Goal: Task Accomplishment & Management: Manage account settings

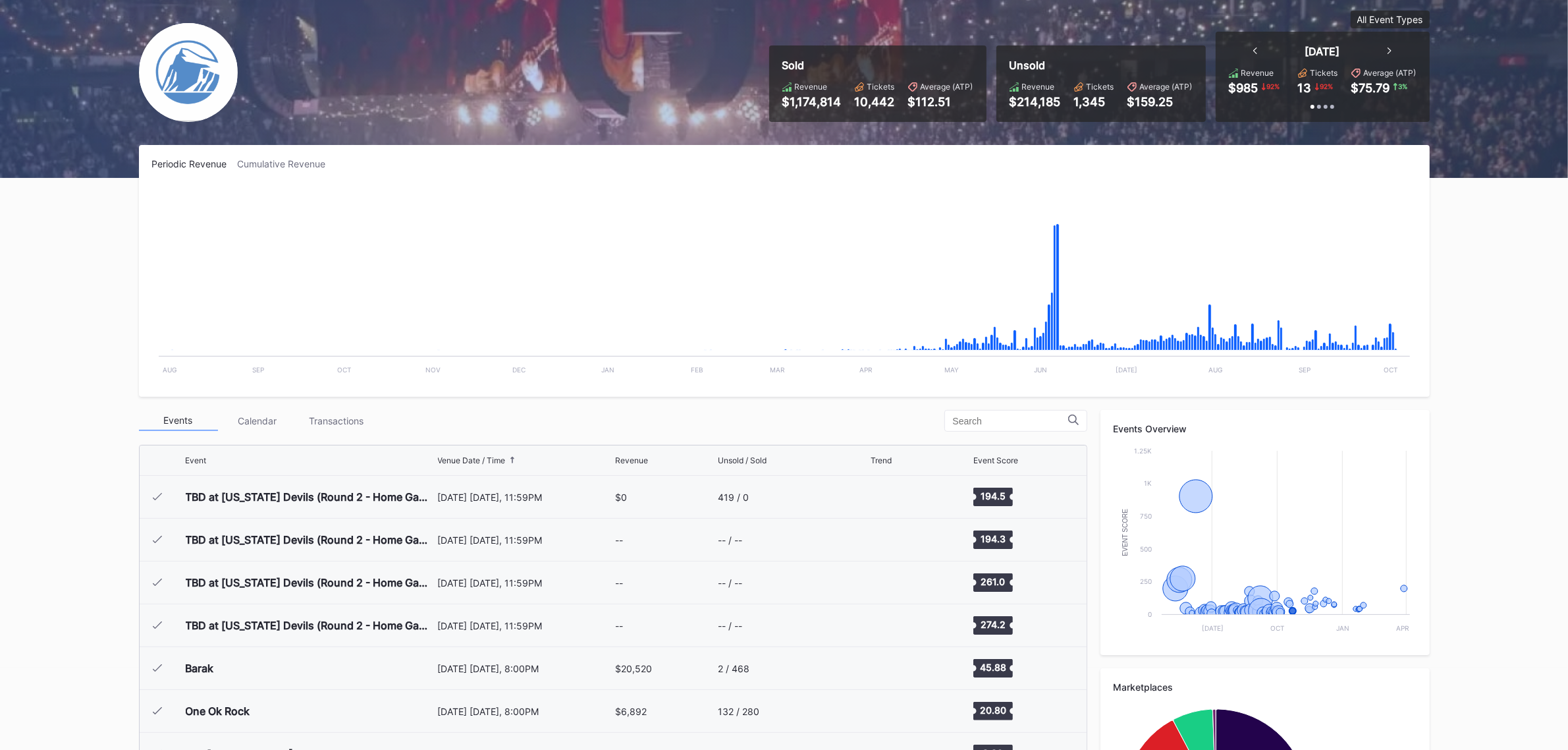
scroll to position [2312, 0]
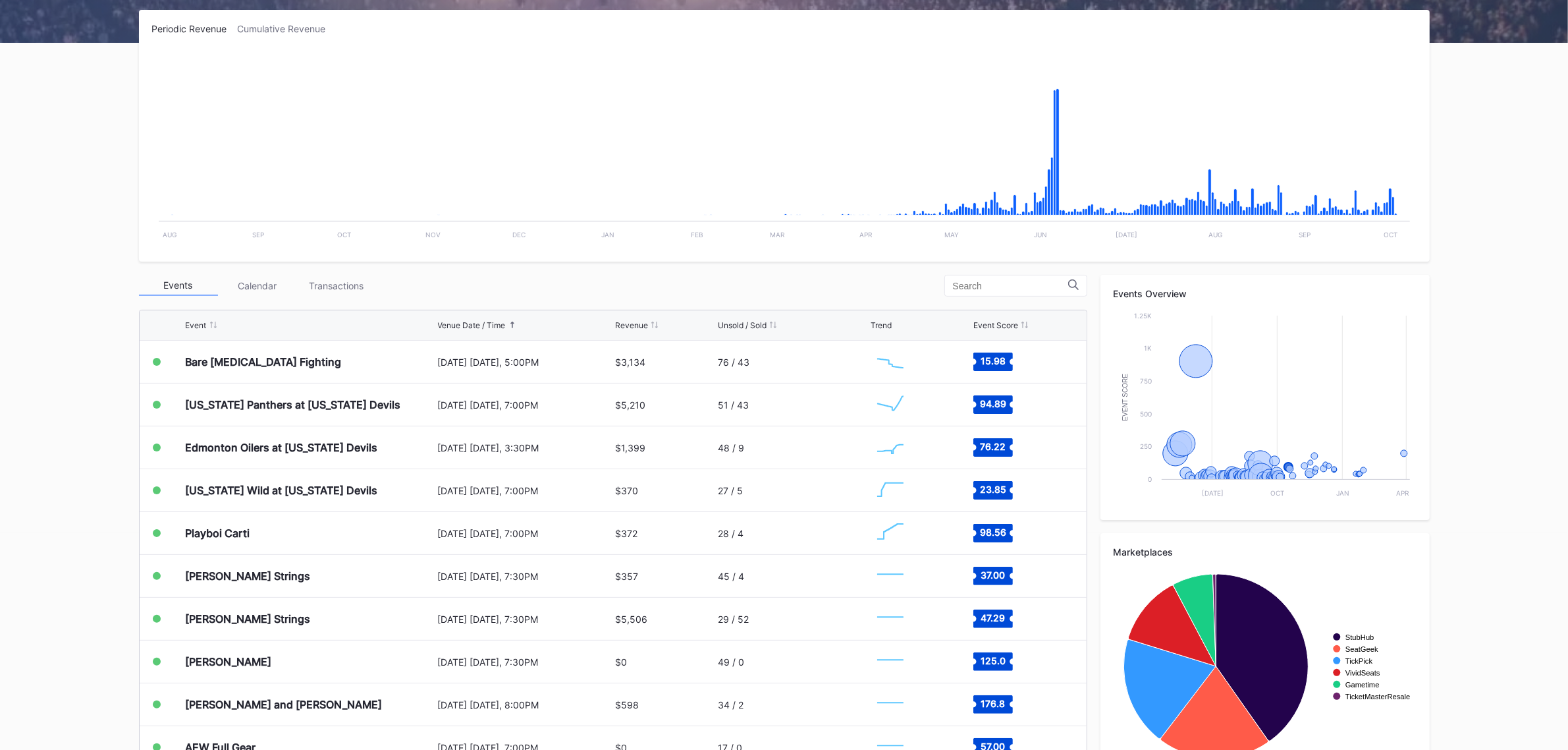
scroll to position [247, 0]
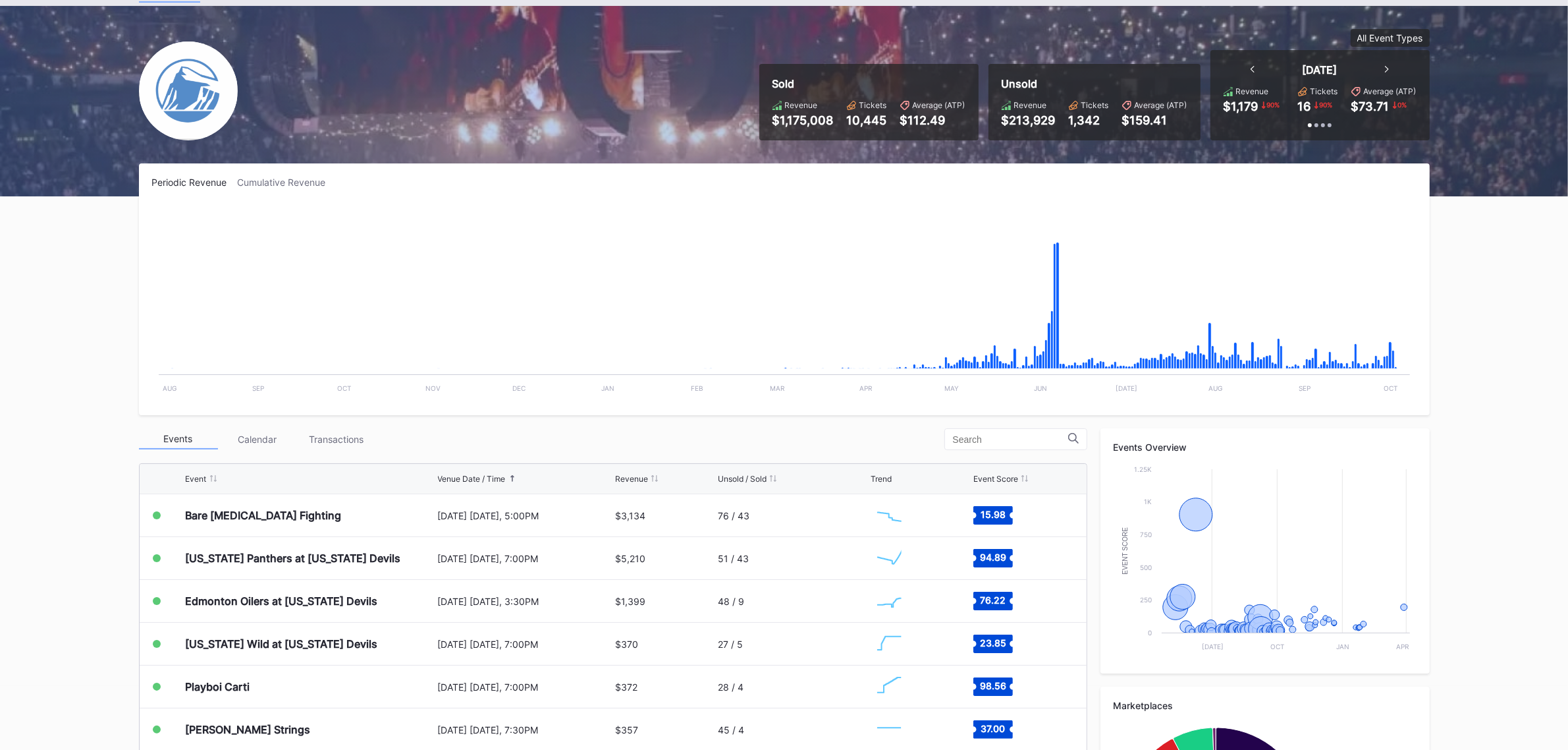
scroll to position [165, 0]
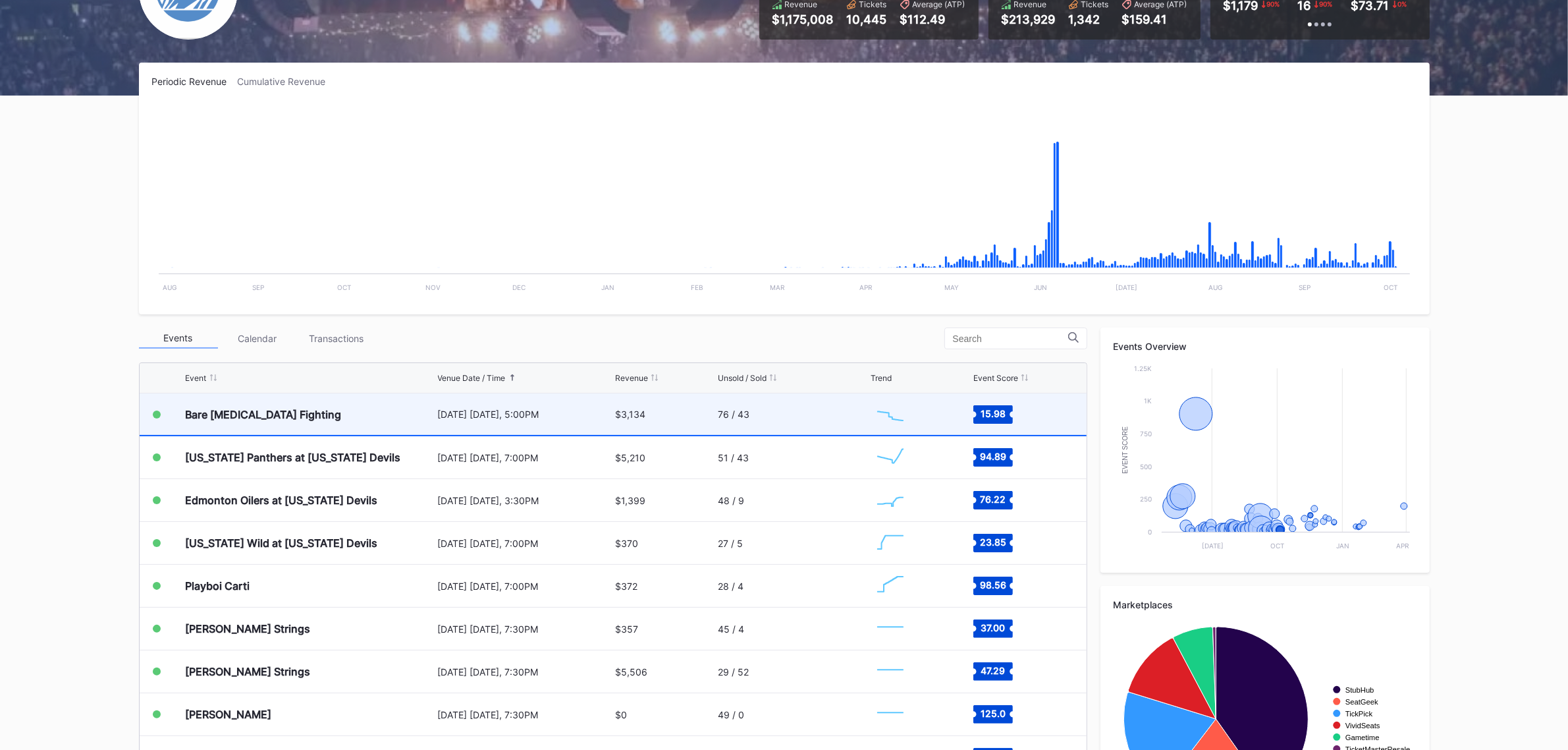
click at [391, 412] on div "Bare [MEDICAL_DATA] Fighting" at bounding box center [309, 414] width 249 height 41
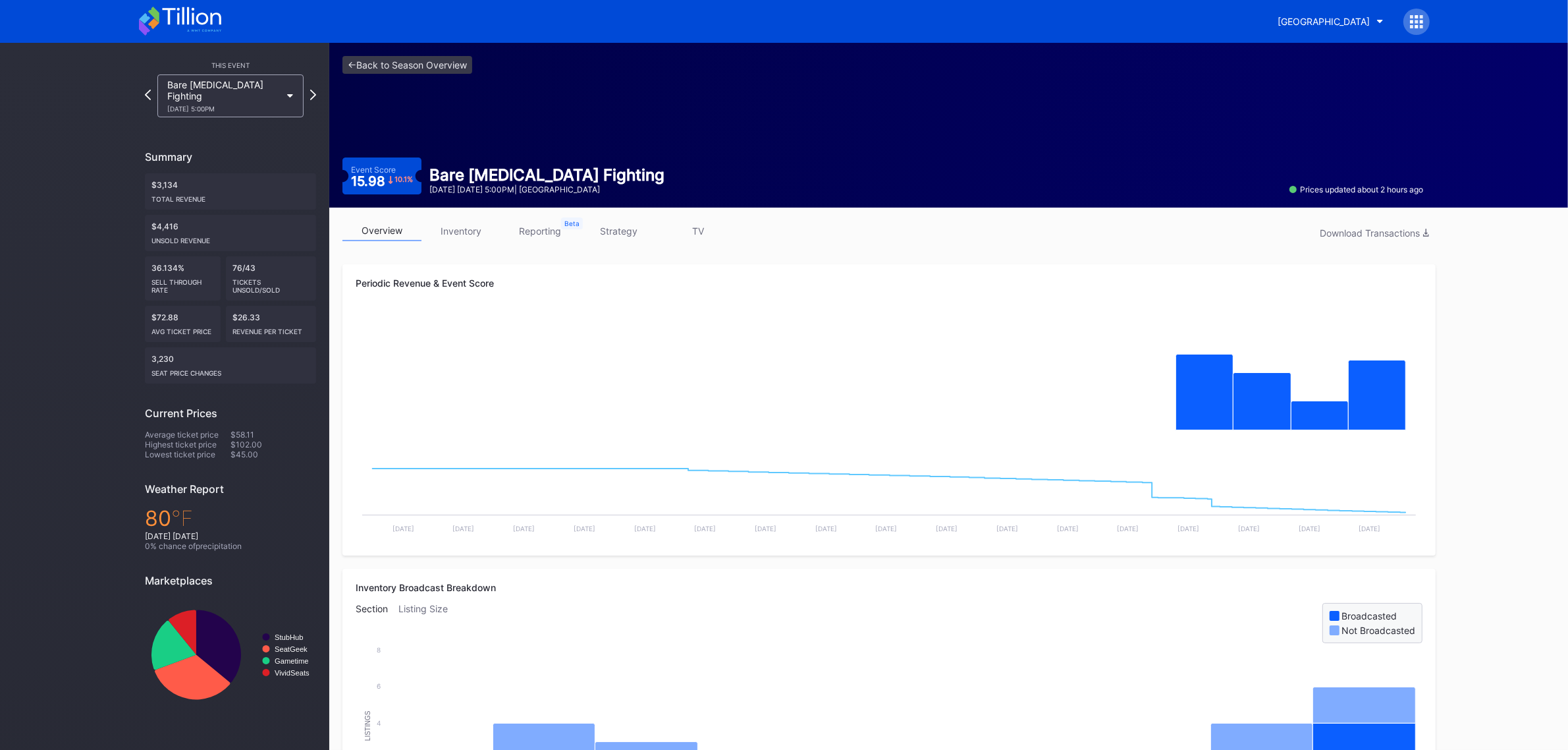
click at [470, 236] on link "inventory" at bounding box center [461, 231] width 79 height 21
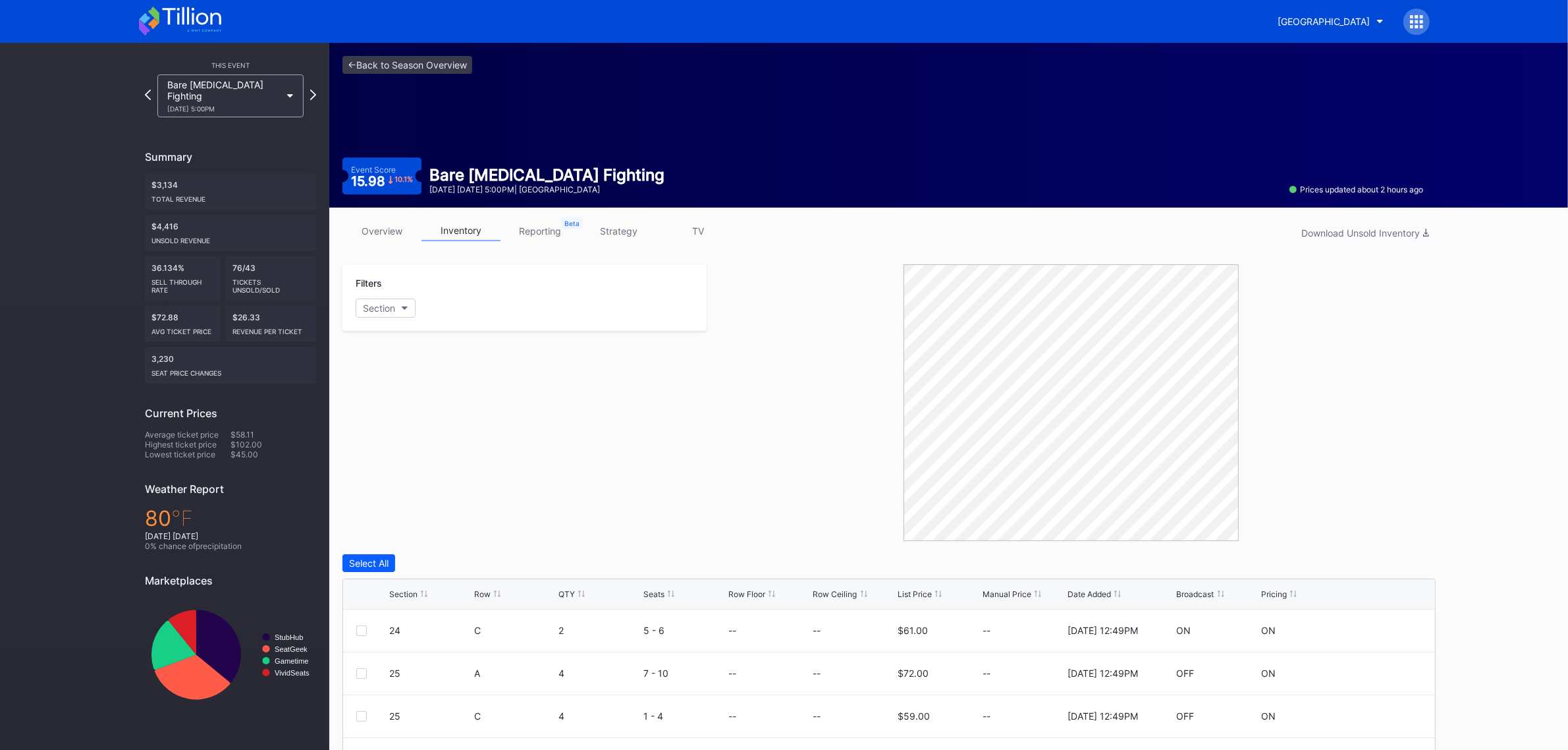
click at [394, 590] on div "Section" at bounding box center [403, 593] width 28 height 10
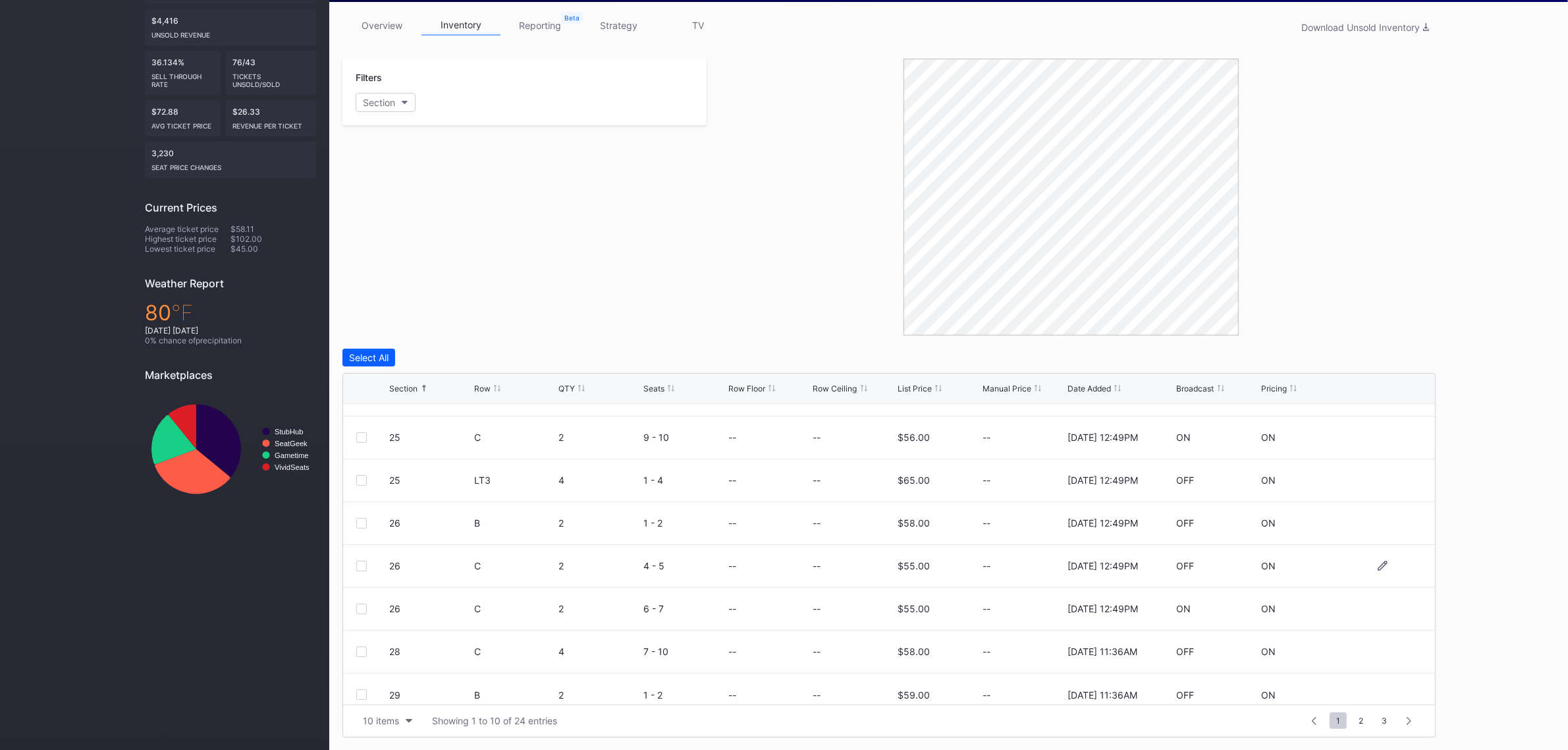
scroll to position [127, 0]
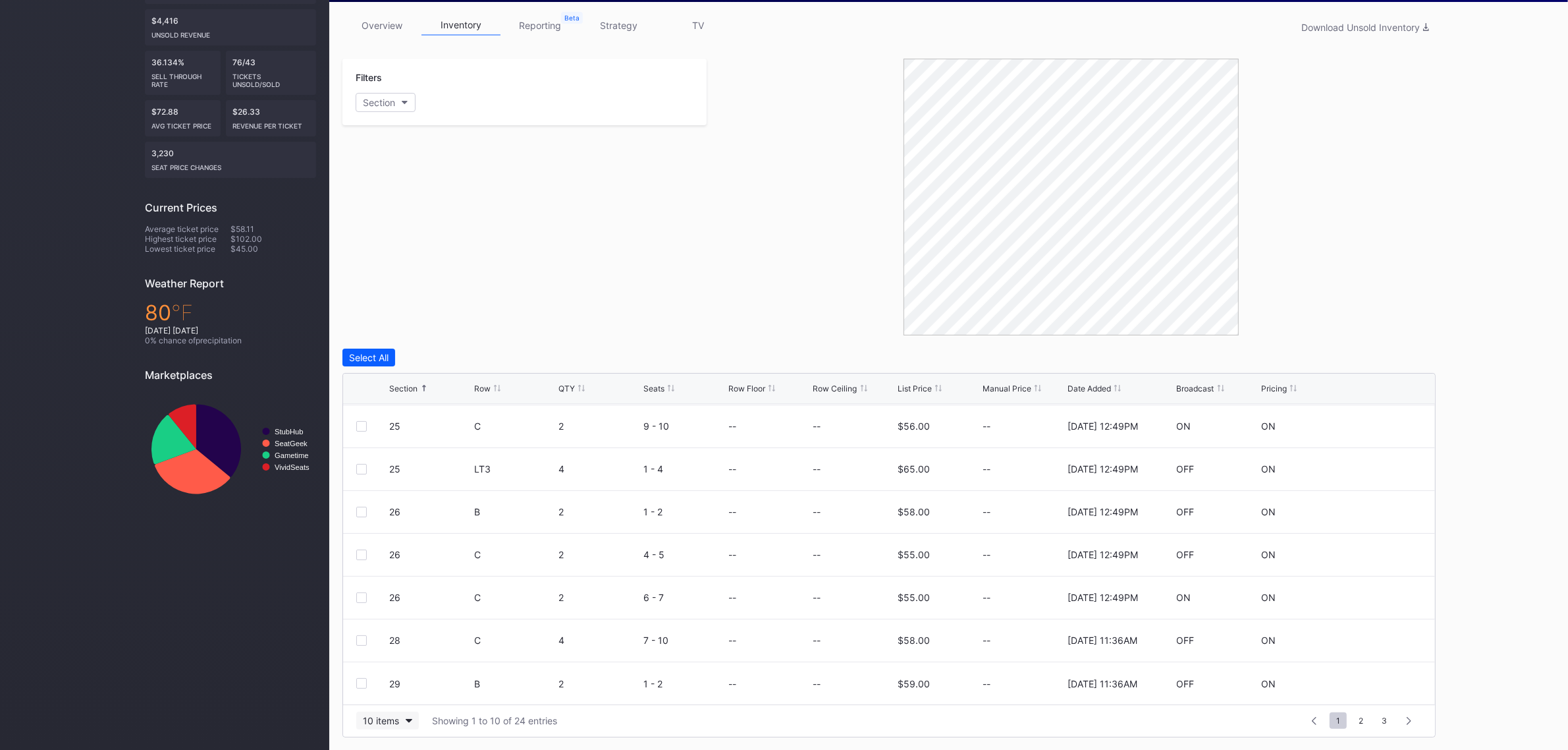
click at [373, 720] on div "10 items" at bounding box center [380, 720] width 36 height 11
click at [391, 677] on div "200 items" at bounding box center [387, 687] width 63 height 24
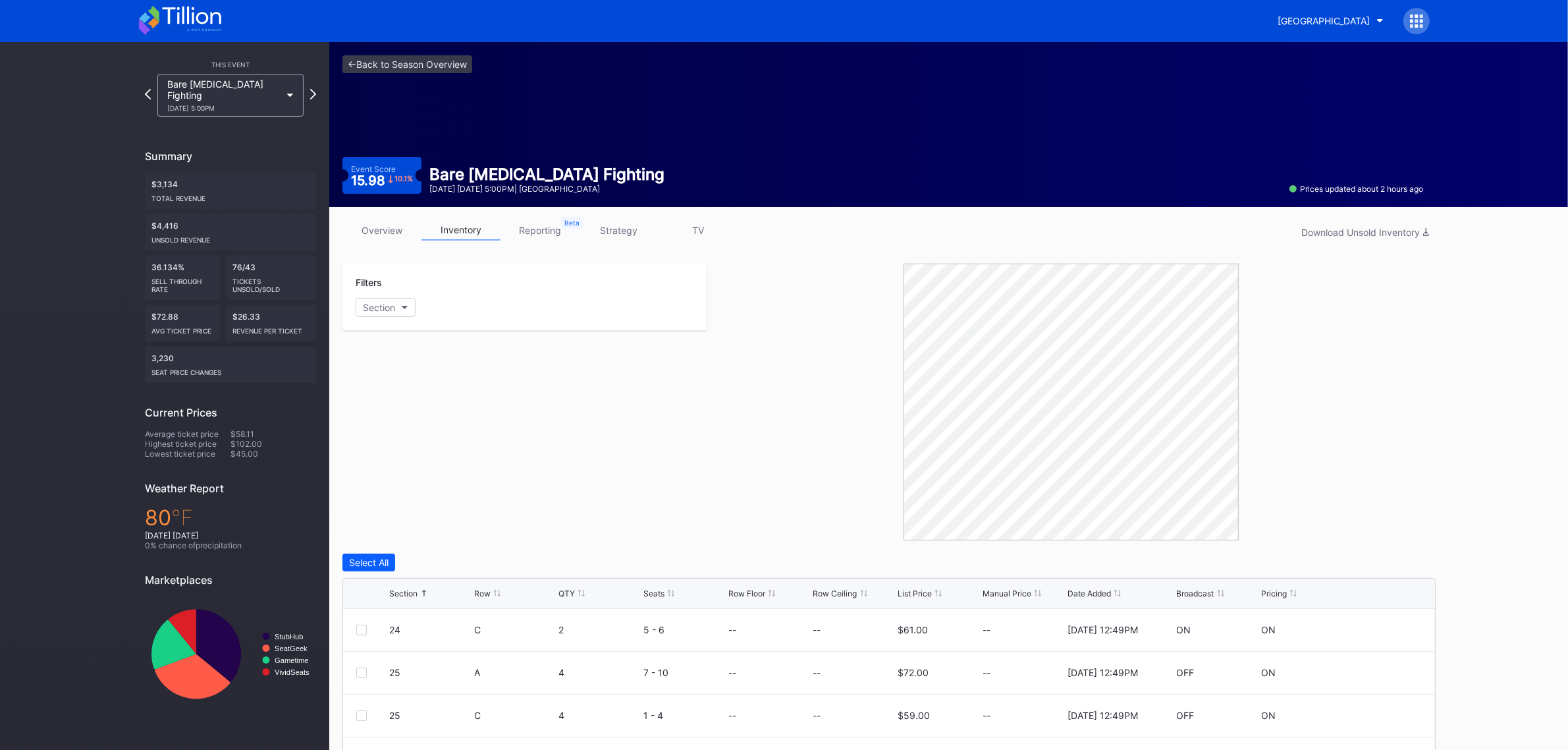
scroll to position [0, 0]
click at [415, 67] on link "<- Back to Season Overview" at bounding box center [408, 65] width 130 height 18
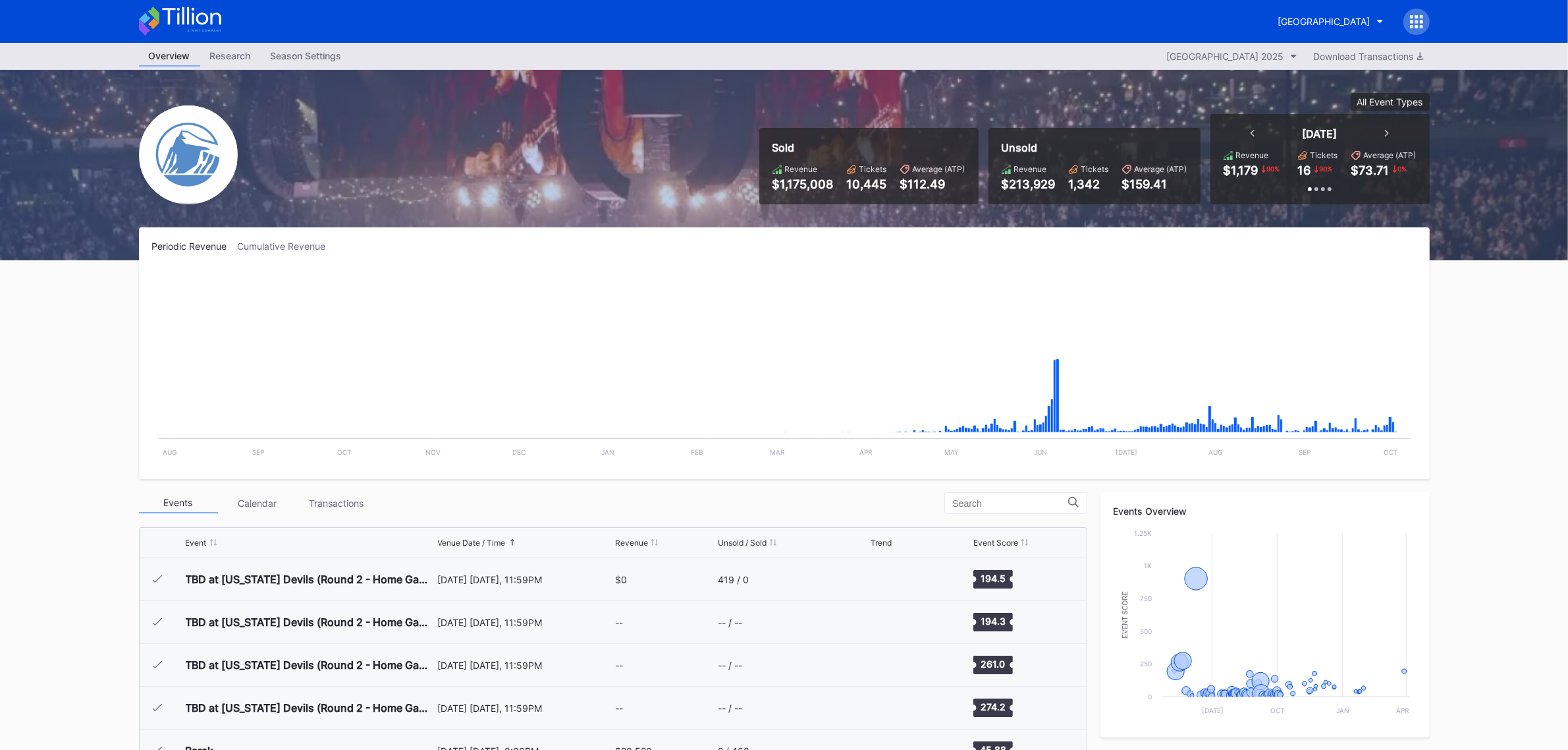
scroll to position [2312, 0]
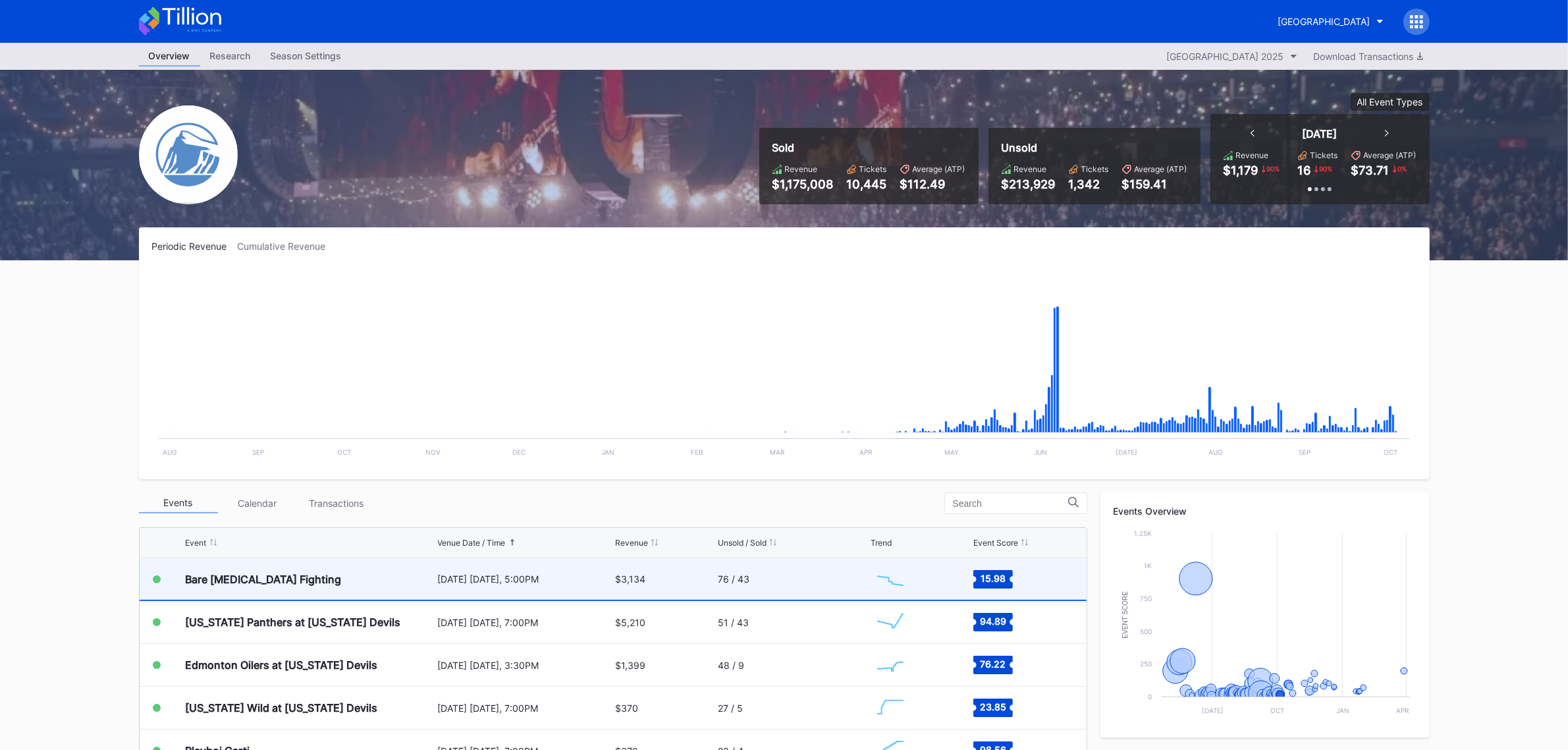
click at [346, 577] on div "Bare [MEDICAL_DATA] Fighting" at bounding box center [309, 579] width 249 height 41
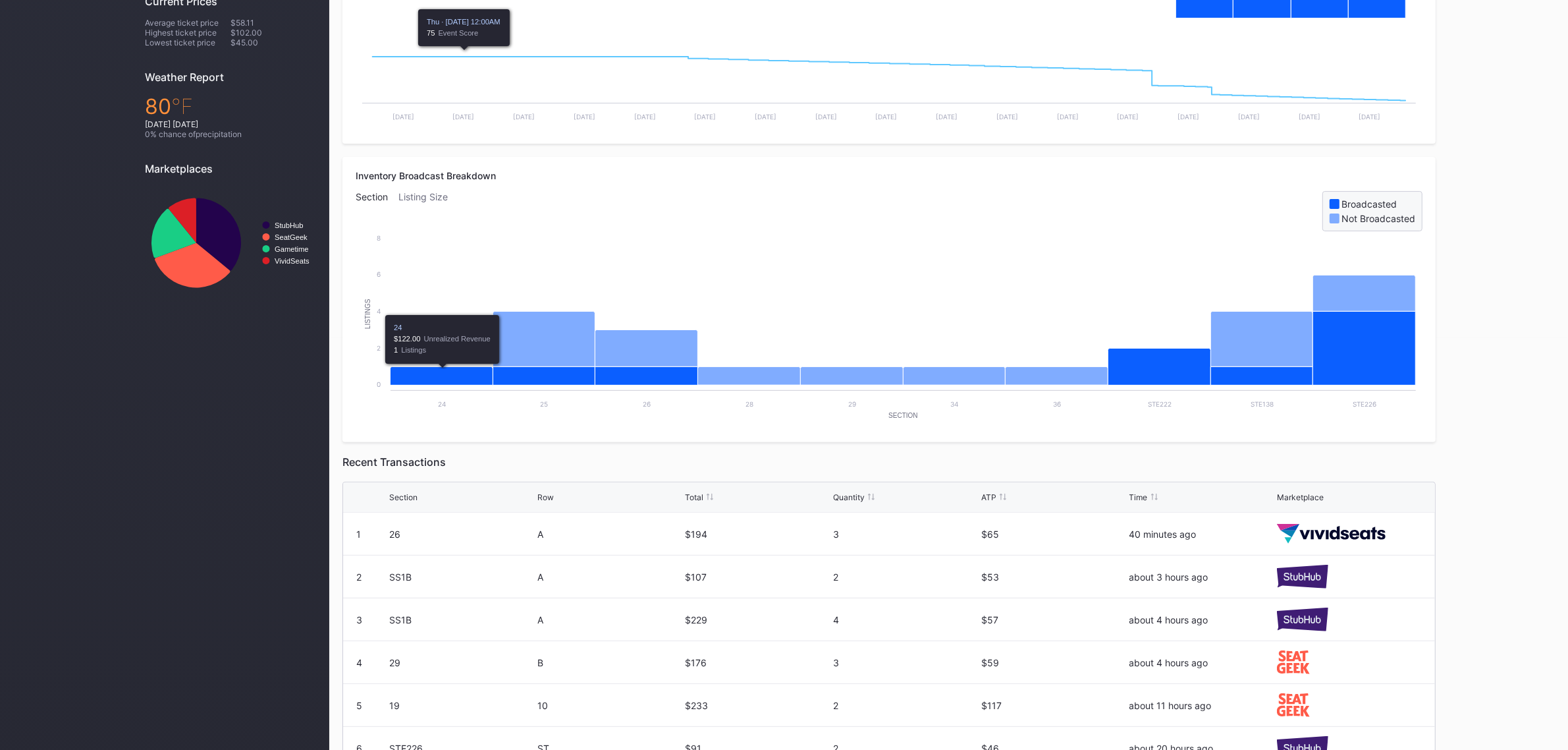
scroll to position [82, 0]
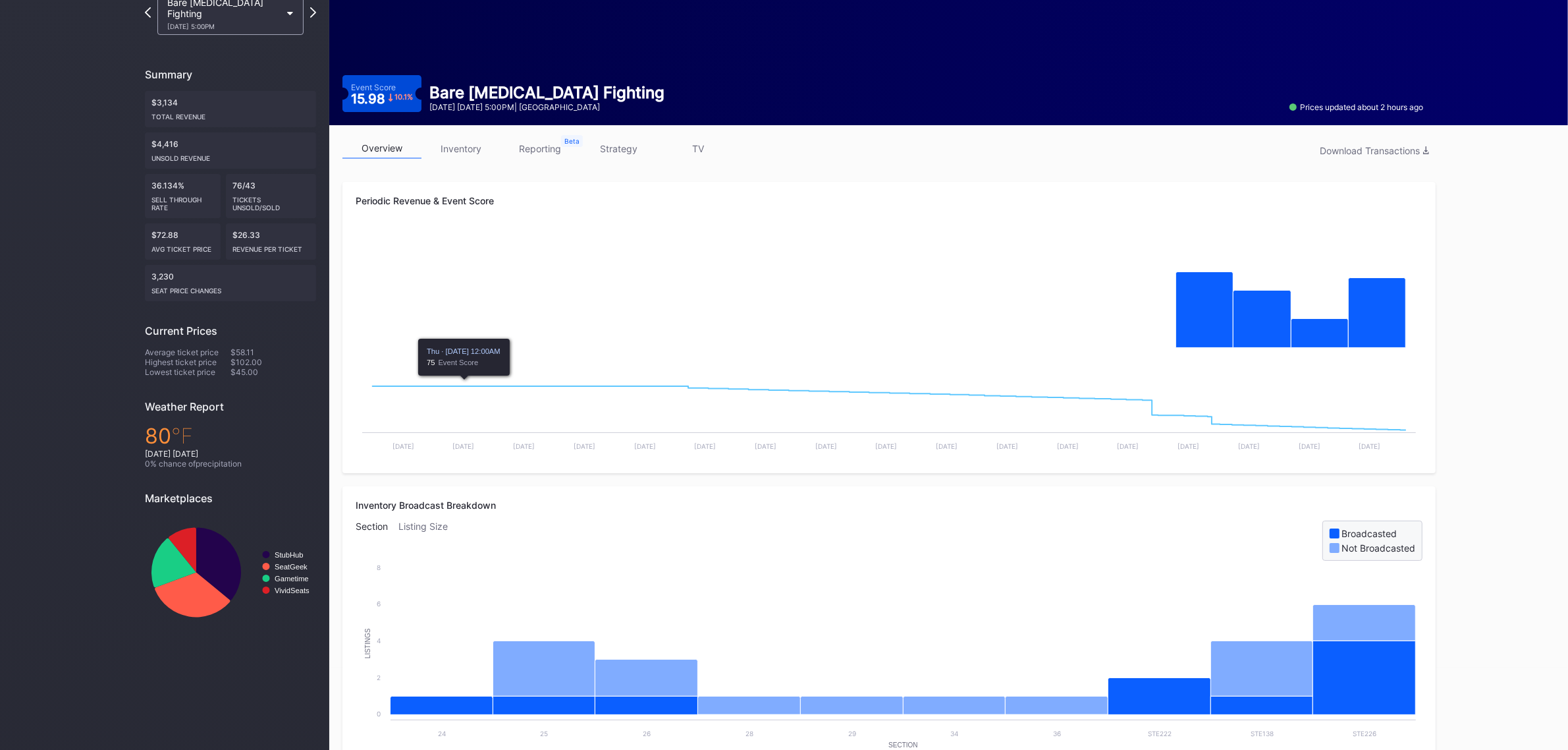
click at [454, 138] on link "inventory" at bounding box center [461, 149] width 79 height 21
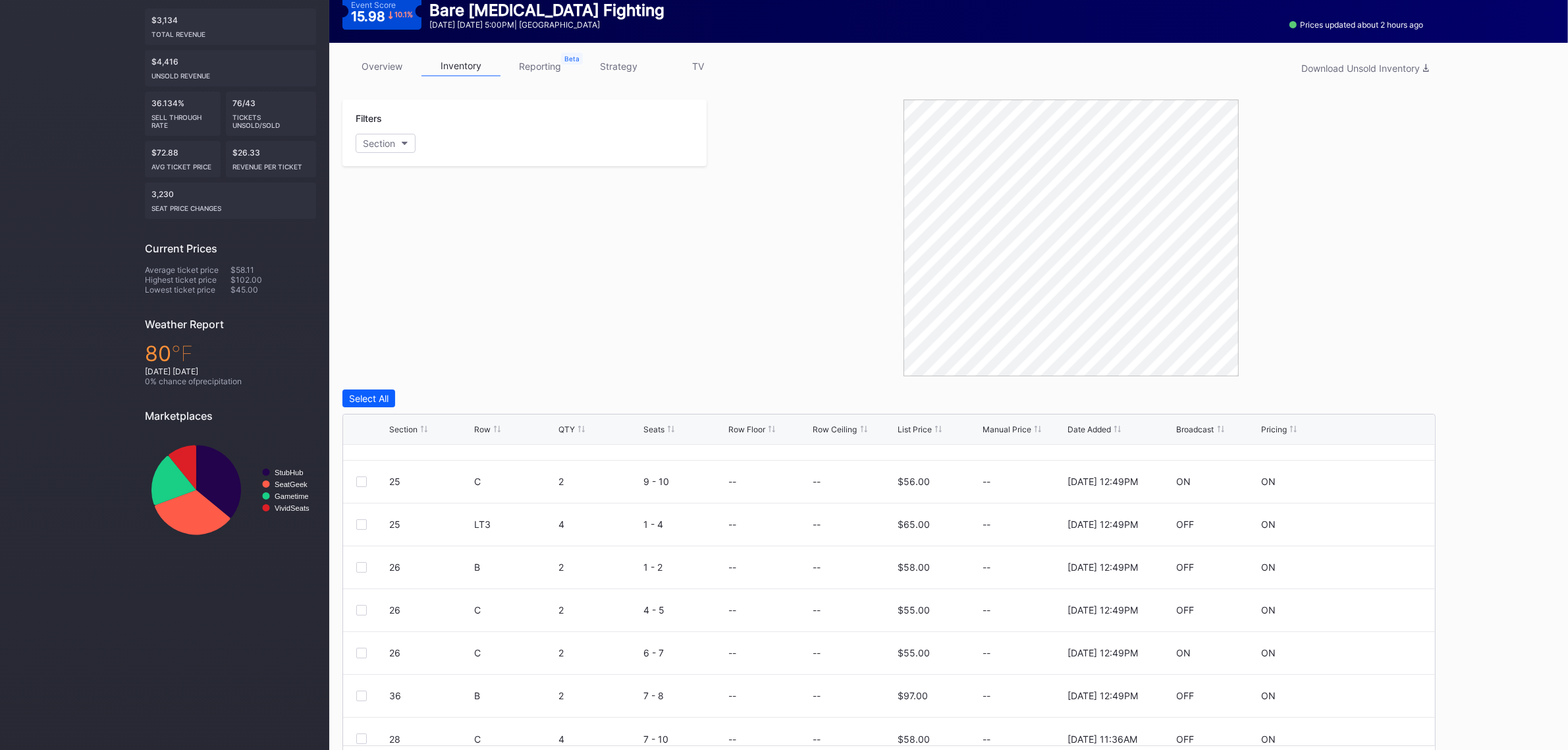
scroll to position [127, 0]
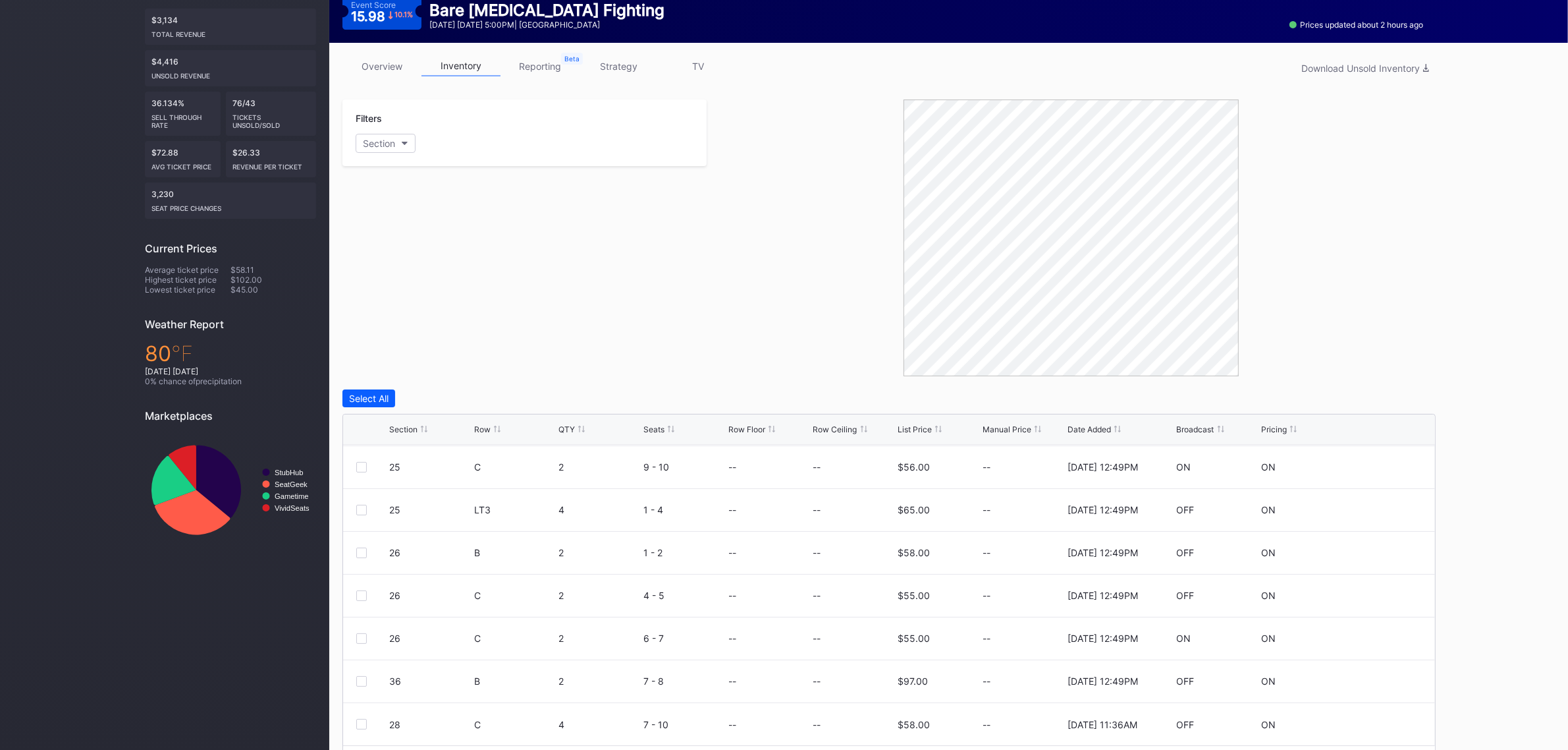
click at [410, 425] on div "Section" at bounding box center [403, 429] width 28 height 10
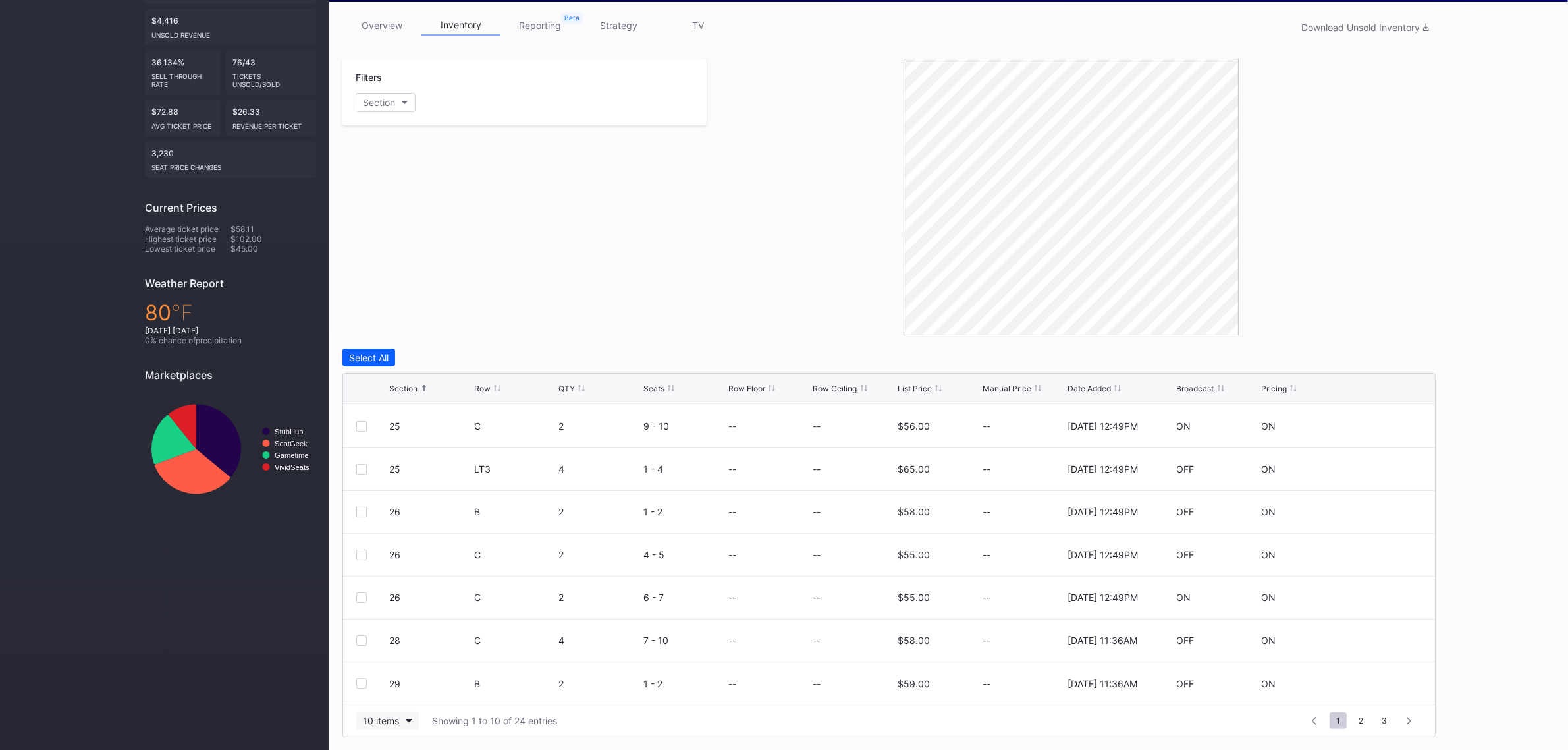
click at [397, 717] on div "10 items" at bounding box center [380, 720] width 36 height 11
click at [400, 644] on div "50 items" at bounding box center [387, 638] width 63 height 24
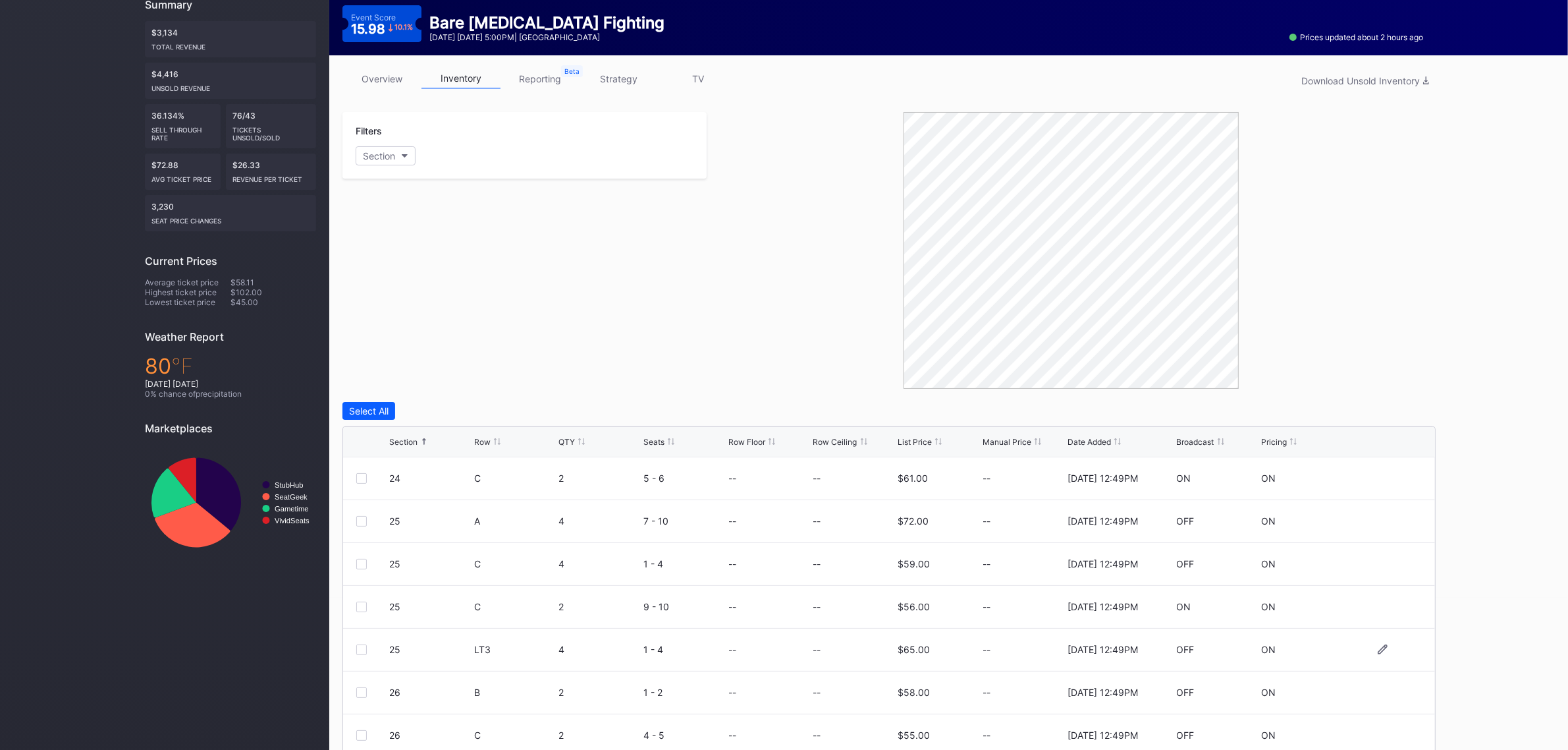
scroll to position [123, 0]
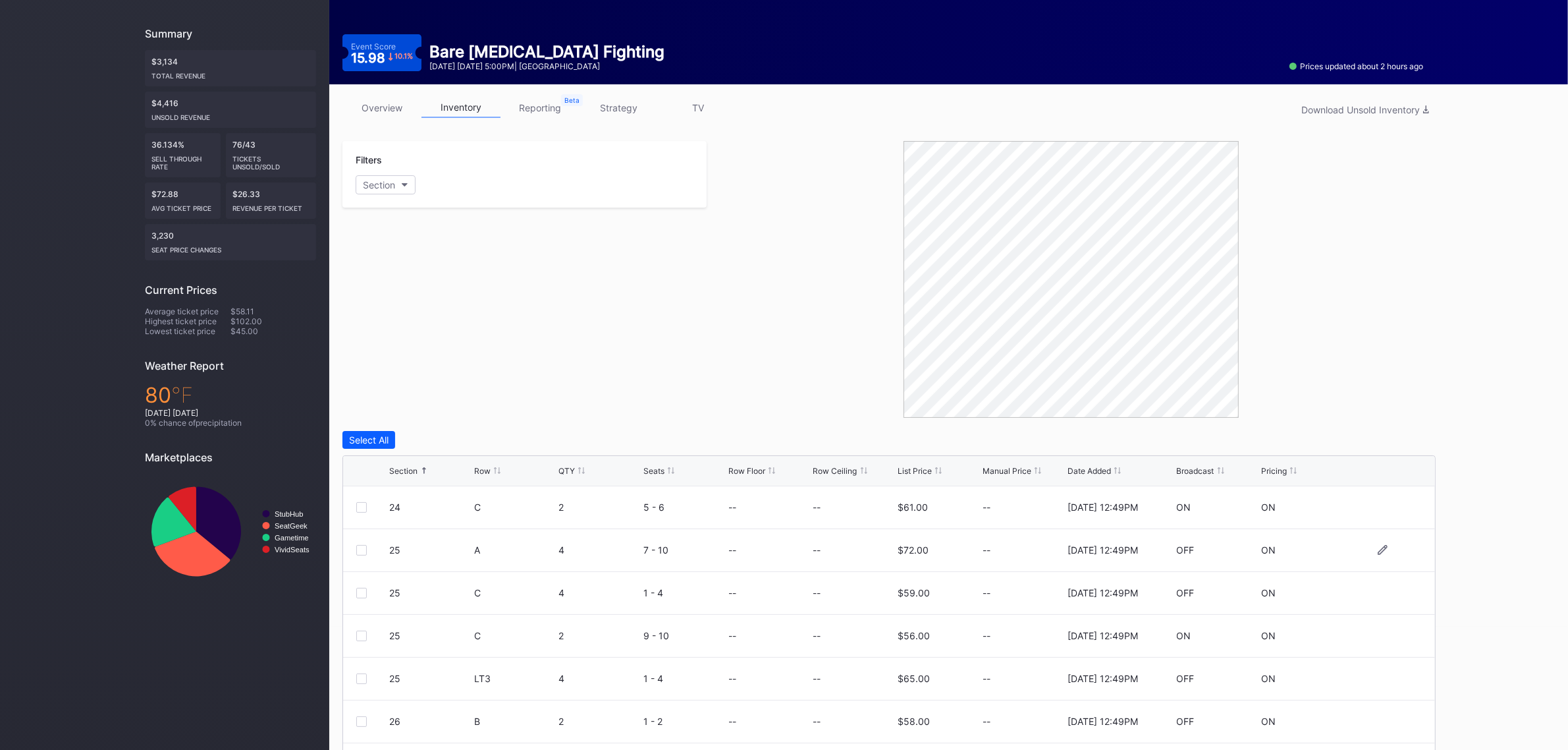
click at [359, 545] on div at bounding box center [361, 550] width 10 height 10
click at [1330, 437] on div "Delete Seats" at bounding box center [1325, 440] width 55 height 11
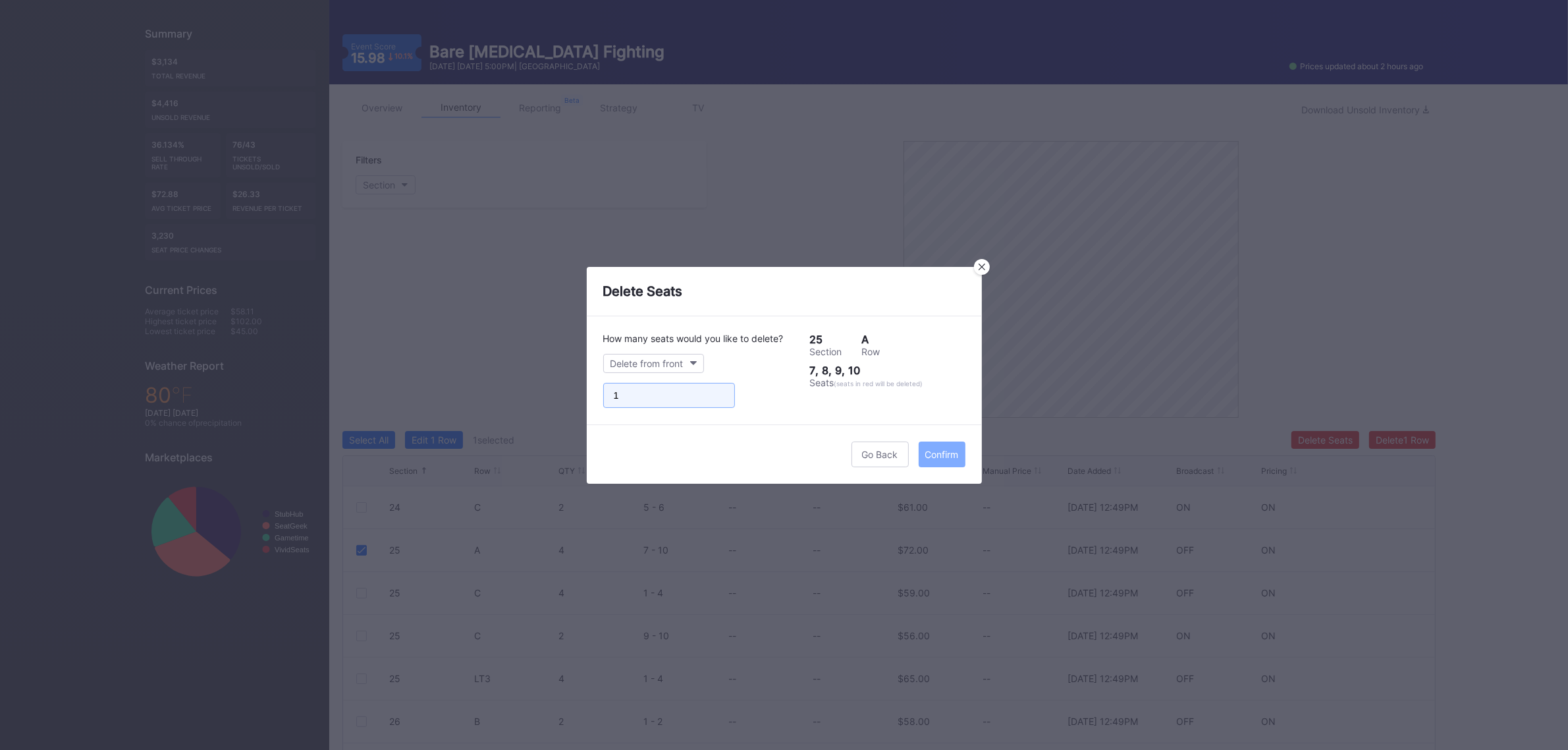
type input "1"
click at [718, 391] on input "1" at bounding box center [669, 395] width 131 height 25
click at [939, 456] on div "Confirm" at bounding box center [942, 454] width 33 height 11
